Goal: Task Accomplishment & Management: Manage account settings

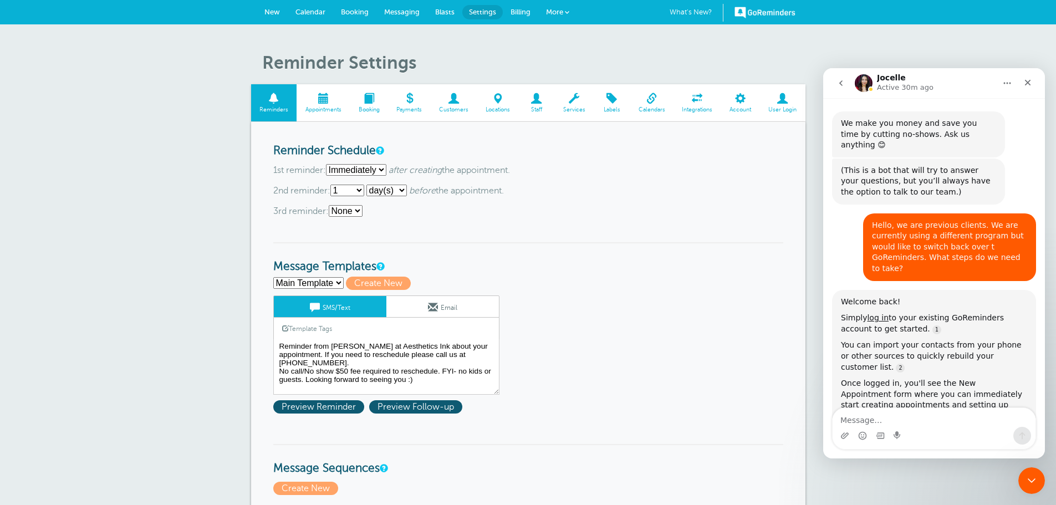
scroll to position [637, 0]
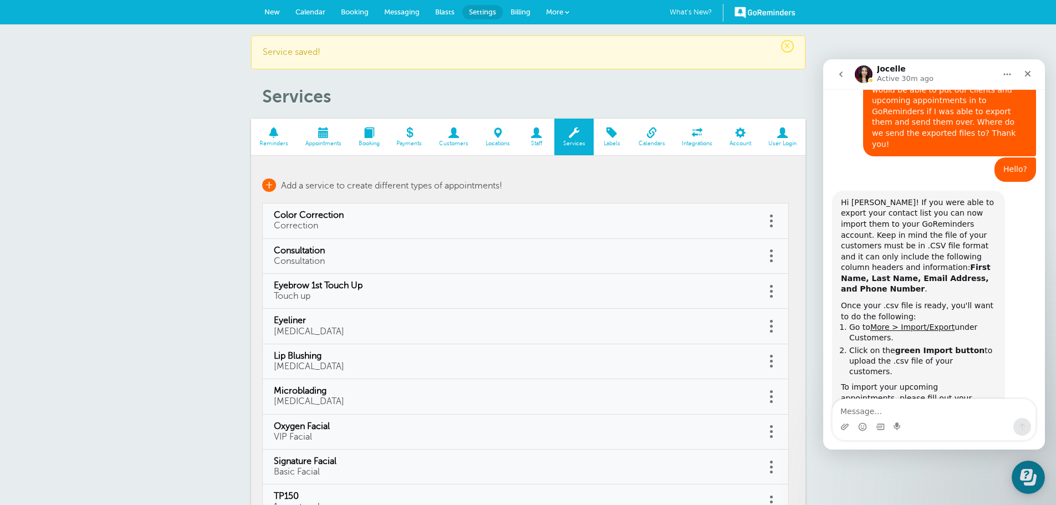
click at [278, 187] on link "+ Add a service to create different types of appointments!" at bounding box center [382, 185] width 240 height 13
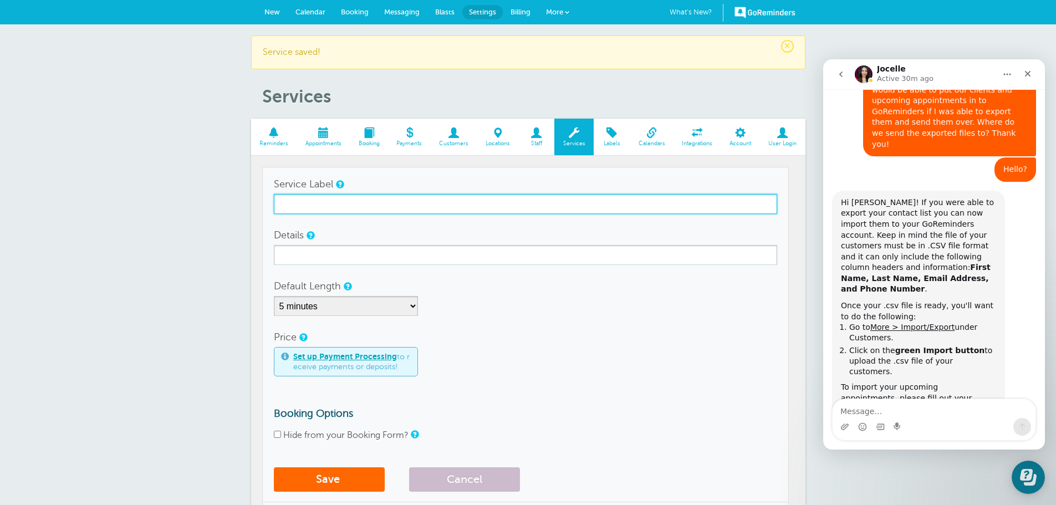
click at [385, 206] on input "Service Label" at bounding box center [526, 204] width 504 height 20
type input "Gentleman's Facial"
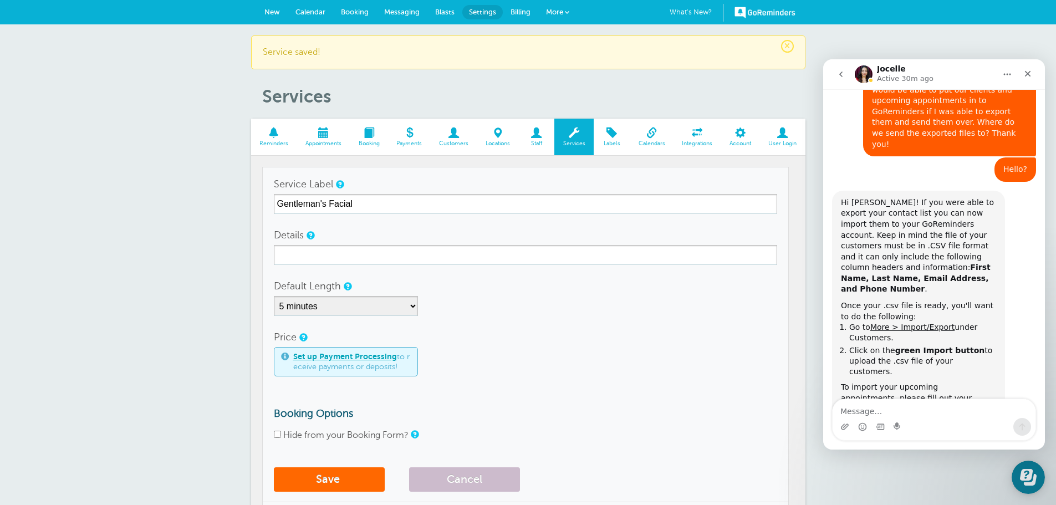
click at [389, 245] on div "Details" at bounding box center [526, 245] width 504 height 40
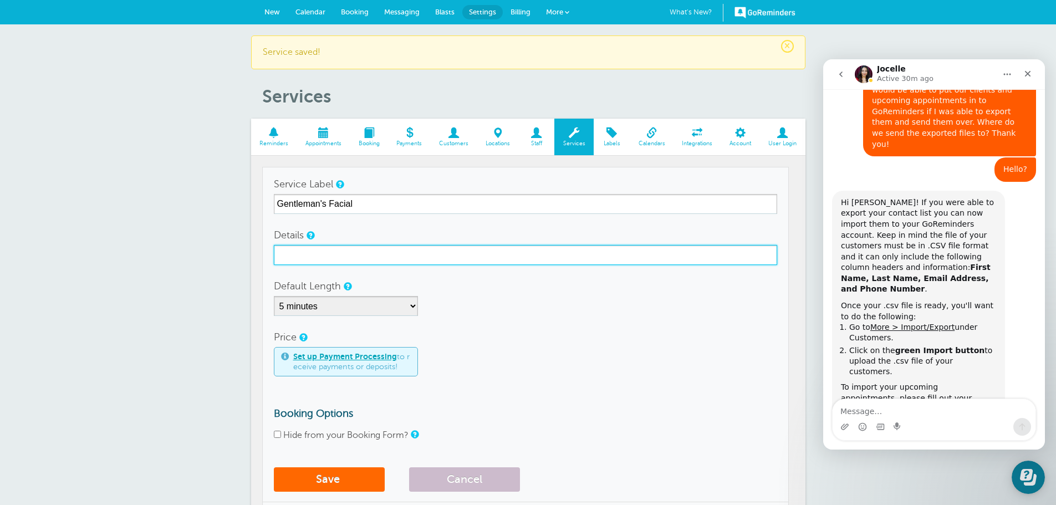
click at [394, 259] on input "Details" at bounding box center [526, 255] width 504 height 20
type input "Basic Facial"
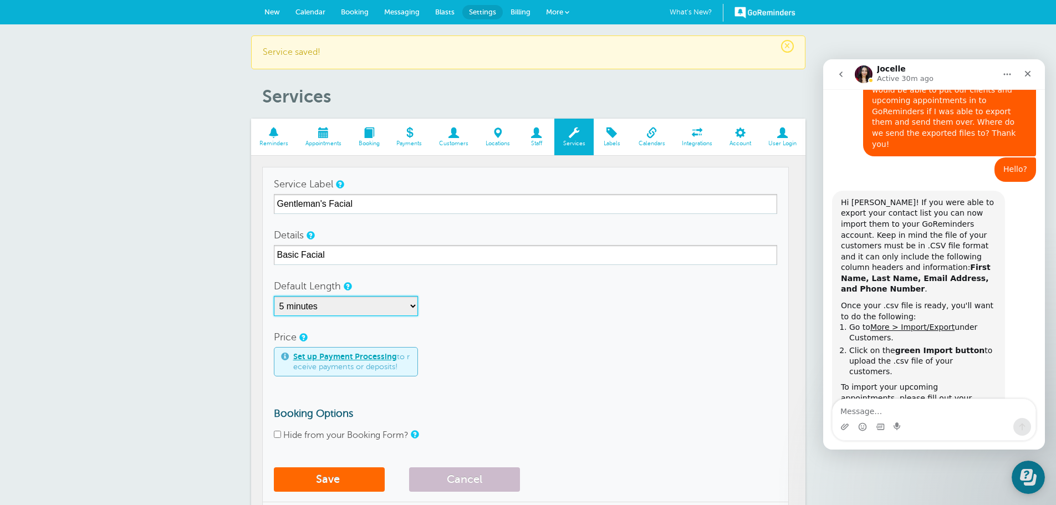
click at [371, 304] on select "5 minutes 10 minutes 15 minutes 20 minutes 25 minutes 30 minutes 35 minutes 40 …" at bounding box center [346, 306] width 144 height 20
select select "60"
click at [274, 296] on select "5 minutes 10 minutes 15 minutes 20 minutes 25 minutes 30 minutes 35 minutes 40 …" at bounding box center [346, 306] width 144 height 20
click at [341, 479] on span "submit" at bounding box center [341, 479] width 3 height 13
